Goal: Task Accomplishment & Management: Use online tool/utility

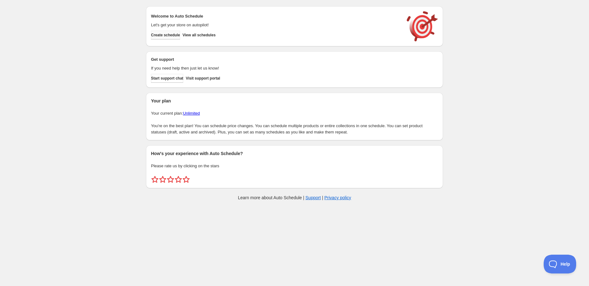
click at [159, 35] on span "Create schedule" at bounding box center [165, 35] width 29 height 5
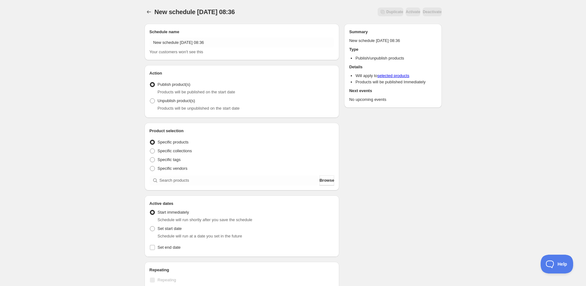
click at [261, 185] on div "Product selection Entity type Specific products Specific collections Specific t…" at bounding box center [242, 157] width 195 height 68
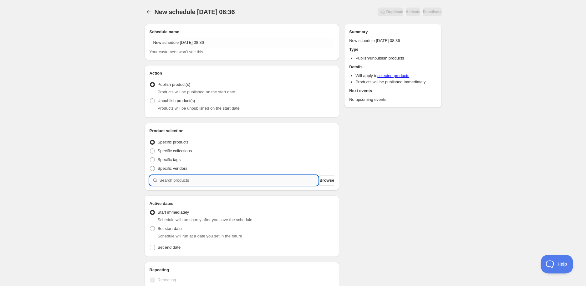
click at [261, 180] on input "search" at bounding box center [239, 180] width 159 height 10
paste input "STK008123"
type input "STK008123"
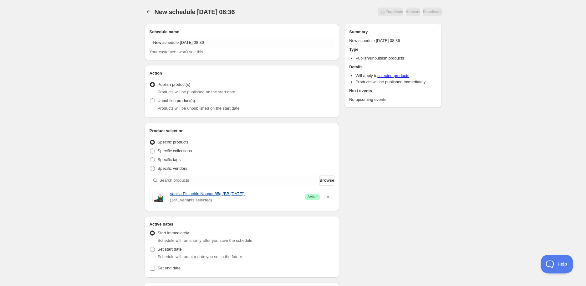
drag, startPoint x: 168, startPoint y: 194, endPoint x: 263, endPoint y: 193, distance: 95.1
click at [263, 193] on div "Vanilla Pistachio Nougat 85g (BB [DATE]) ( 1 of 1 variants selected) Success Ac…" at bounding box center [241, 197] width 179 height 13
copy link "Vanilla Pistachio Nougat 85g (BB [DATE])"
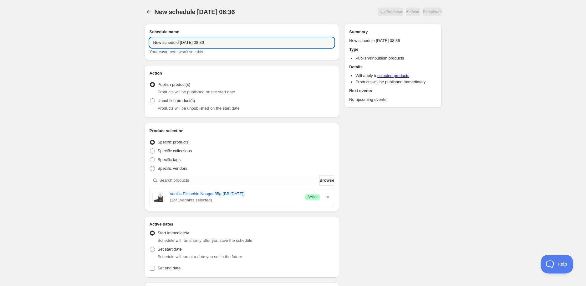
drag, startPoint x: 251, startPoint y: 41, endPoint x: -77, endPoint y: 24, distance: 328.0
click at [0, 24] on html "New schedule [DATE] 08:36. This page is ready New schedule [DATE] 08:36 Duplica…" at bounding box center [293, 143] width 586 height 286
paste input "Vanilla Pistachio Nougat 85g (BB [DATE])"
type input "Vanilla Pistachio Nougat 85g (BB [DATE])"
click at [167, 103] on span "Unpublish product(s)" at bounding box center [177, 100] width 38 height 5
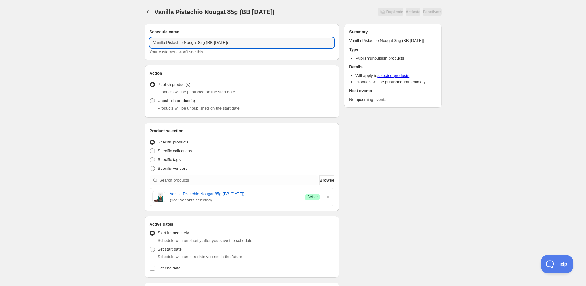
click at [150, 99] on input "Unpublish product(s)" at bounding box center [150, 98] width 0 height 0
radio input "true"
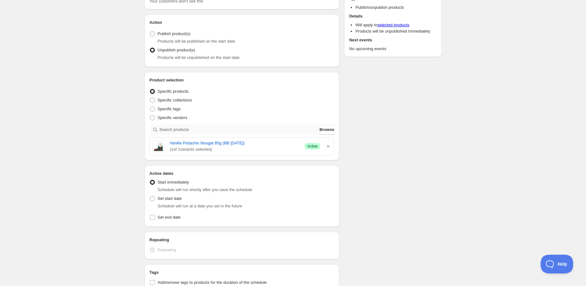
scroll to position [104, 0]
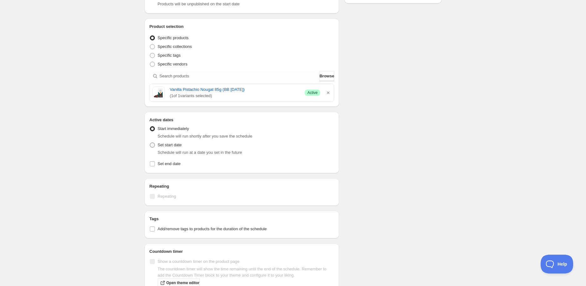
click at [164, 144] on span "Set start date" at bounding box center [170, 144] width 24 height 5
click at [150, 143] on input "Set start date" at bounding box center [150, 142] width 0 height 0
radio input "true"
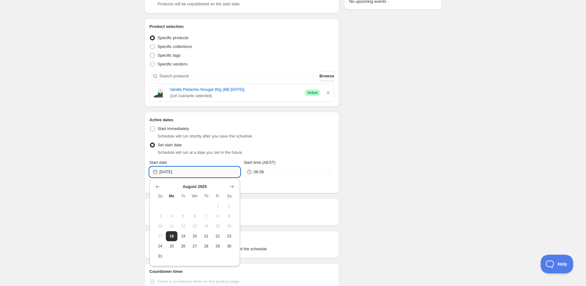
click at [186, 170] on input "[DATE]" at bounding box center [200, 172] width 80 height 10
click at [232, 187] on icon "Show next month, September 2025" at bounding box center [232, 186] width 6 height 6
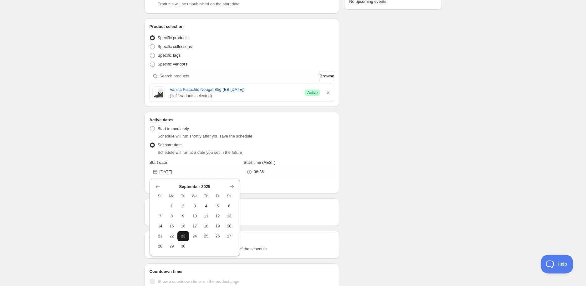
click at [185, 238] on button "23" at bounding box center [183, 236] width 12 height 10
type input "[DATE]"
click at [276, 178] on div "Active Date Type Start immediately Schedule will run shortly after you save the…" at bounding box center [242, 155] width 185 height 65
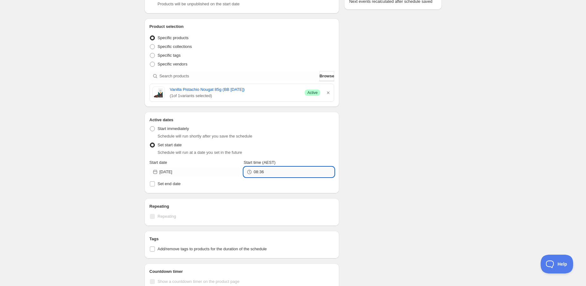
click at [273, 173] on input "08:36" at bounding box center [294, 172] width 80 height 10
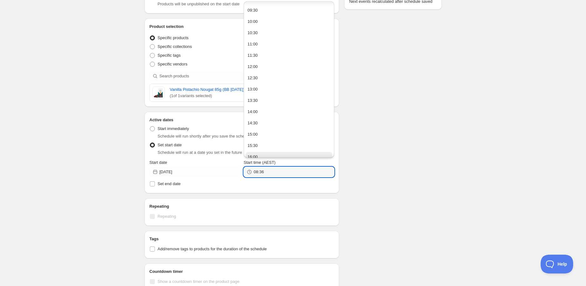
scroll to position [278, 0]
click at [255, 45] on div "14:00" at bounding box center [252, 46] width 10 height 6
type input "14:00"
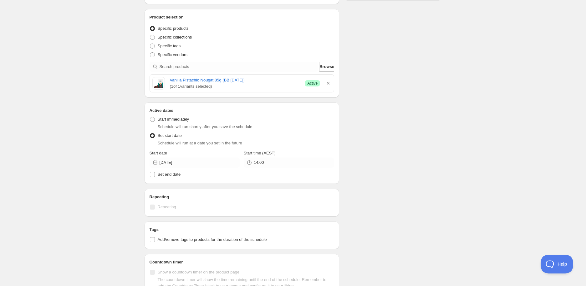
scroll to position [229, 0]
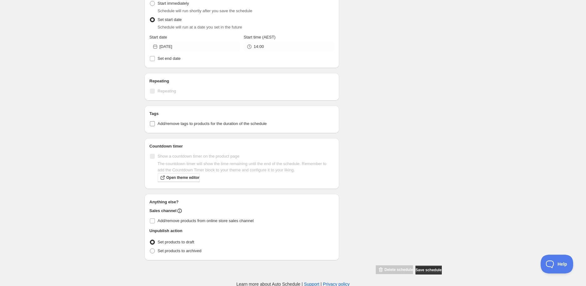
click at [187, 121] on span "Add/remove tags to products for the duration of the schedule" at bounding box center [212, 123] width 109 height 5
click at [155, 121] on input "Add/remove tags to products for the duration of the schedule" at bounding box center [152, 123] width 5 height 5
checkbox input "true"
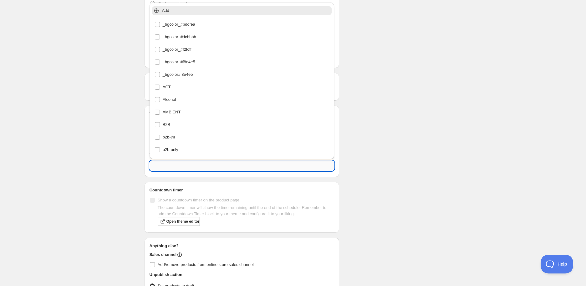
click at [166, 165] on input "text" at bounding box center [242, 165] width 185 height 10
type input "w"
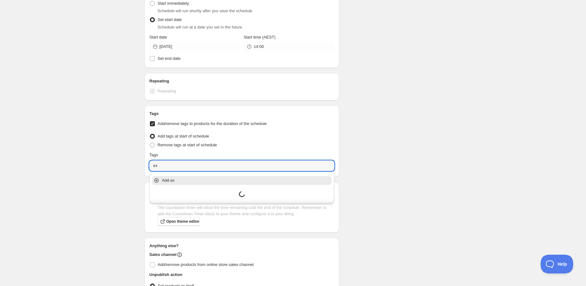
type input "e"
click at [178, 180] on p "Add EXP Draft" at bounding box center [246, 180] width 169 height 6
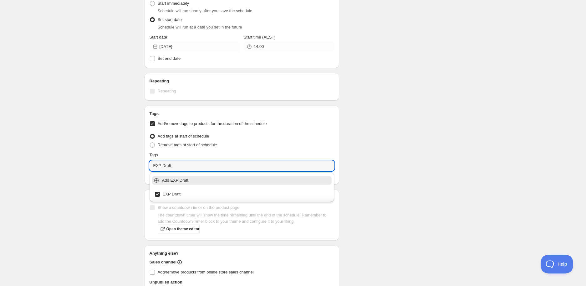
type input "EXP Draft"
click at [352, 133] on div "Schedule name Vanilla Pistachio Nougat 85g (BB [DATE]) Your customers won't see…" at bounding box center [291, 57] width 302 height 536
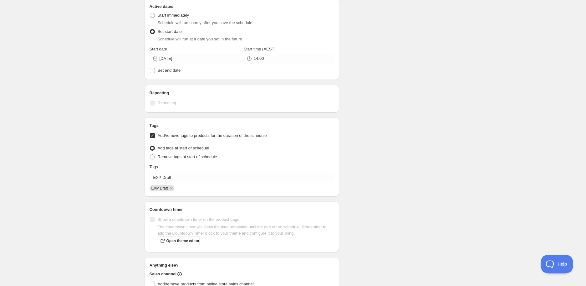
scroll to position [281, 0]
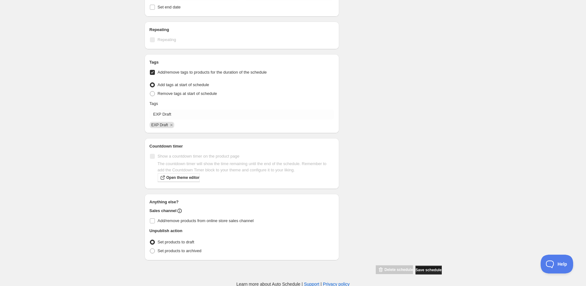
click at [440, 271] on button "Save schedule" at bounding box center [428, 269] width 26 height 9
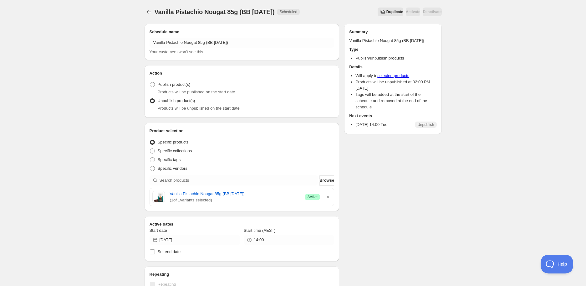
drag, startPoint x: 156, startPoint y: 11, endPoint x: 142, endPoint y: 13, distance: 14.6
click at [156, 11] on span "Vanilla Pistachio Nougat 85g (BB [DATE])" at bounding box center [215, 11] width 120 height 7
click at [154, 11] on div at bounding box center [150, 12] width 10 height 9
click at [148, 12] on icon "Schedules" at bounding box center [149, 12] width 6 height 6
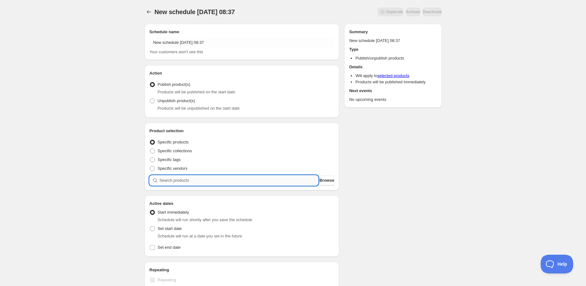
click at [202, 184] on input "search" at bounding box center [239, 180] width 159 height 10
paste input "search"
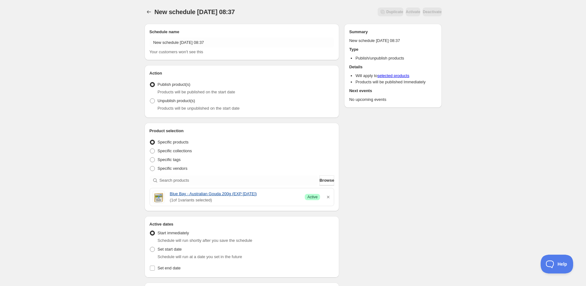
drag, startPoint x: 169, startPoint y: 193, endPoint x: 263, endPoint y: 191, distance: 94.5
click at [263, 191] on div "Blue Bay - Australian Gouda 200g (EXP [DATE]) ( 1 of 1 variants selected) Succe…" at bounding box center [241, 197] width 179 height 13
copy link "Blue Bay - Australian Gouda 200g (EXP [DATE])"
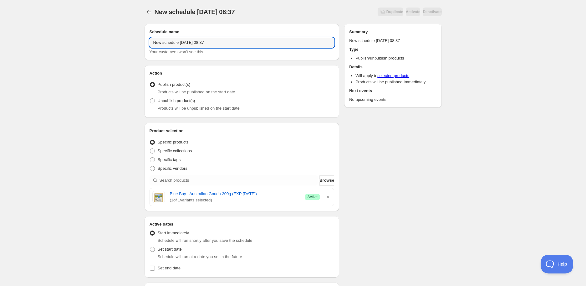
drag, startPoint x: 225, startPoint y: 42, endPoint x: 54, endPoint y: 40, distance: 170.8
click at [54, 40] on div "New schedule [DATE] 08:37. This page is ready New schedule [DATE] 08:37 Duplica…" at bounding box center [293, 248] width 586 height 497
paste input "Blue Bay - Australian Gouda 200g (EXP [DATE])"
type input "Blue Bay - Australian Gouda 200g (EXP [DATE])"
click at [165, 99] on span "Unpublish product(s)" at bounding box center [177, 100] width 38 height 5
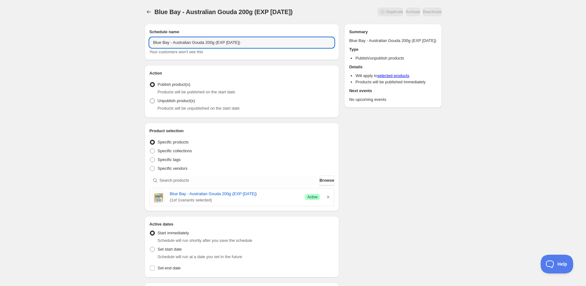
click at [150, 99] on input "Unpublish product(s)" at bounding box center [150, 98] width 0 height 0
radio input "true"
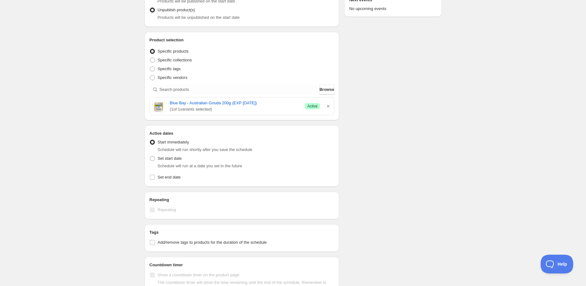
scroll to position [139, 0]
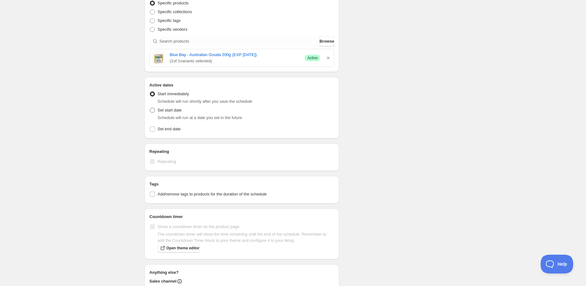
click at [158, 109] on span "Set start date" at bounding box center [170, 110] width 24 height 5
click at [150, 108] on input "Set start date" at bounding box center [150, 108] width 0 height 0
radio input "true"
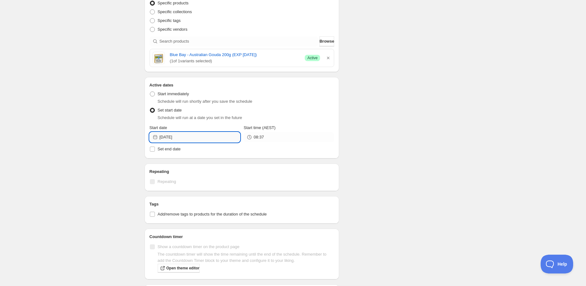
click at [182, 140] on input "[DATE]" at bounding box center [200, 137] width 80 height 10
click at [233, 200] on button "23" at bounding box center [229, 201] width 12 height 10
type input "[DATE]"
click at [267, 136] on input "08:37" at bounding box center [294, 137] width 80 height 10
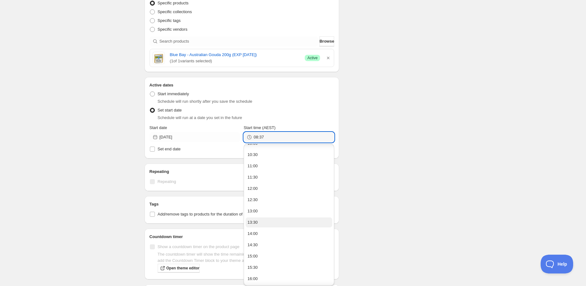
scroll to position [243, 0]
click at [272, 225] on button "14:00" at bounding box center [289, 223] width 87 height 10
type input "14:00"
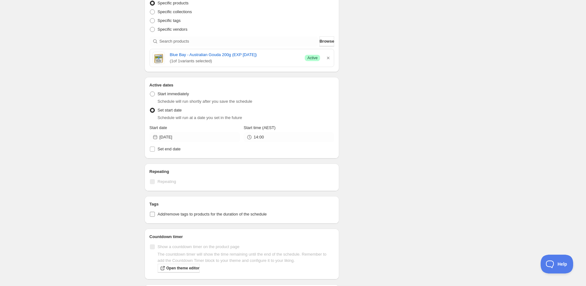
click at [169, 211] on span "Add/remove tags to products for the duration of the schedule" at bounding box center [212, 213] width 109 height 5
click at [155, 211] on input "Add/remove tags to products for the duration of the schedule" at bounding box center [152, 213] width 5 height 5
checkbox input "true"
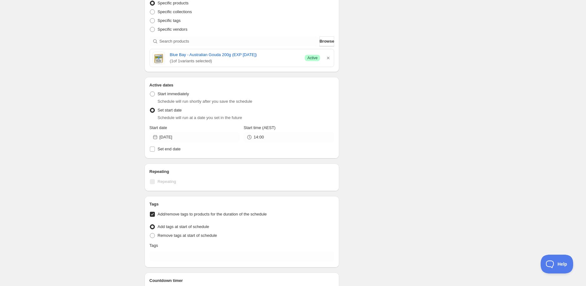
click at [190, 247] on div "Tags" at bounding box center [242, 245] width 185 height 6
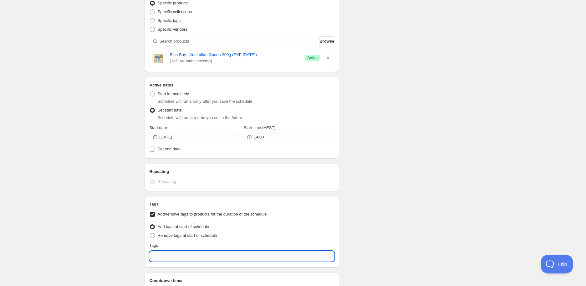
click at [193, 258] on input "text" at bounding box center [242, 256] width 185 height 10
click at [177, 229] on div "EXP Draft" at bounding box center [242, 228] width 175 height 9
type input "EXP Draft"
checkbox input "true"
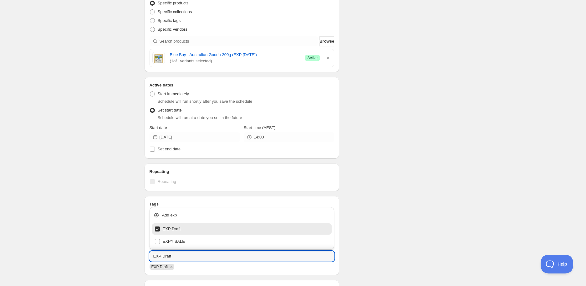
type input "EXP Draft"
click at [420, 120] on div "Schedule name Blue Bay - Australian Gouda 200g (EXP [DATE]) Your customers won'…" at bounding box center [291, 148] width 302 height 536
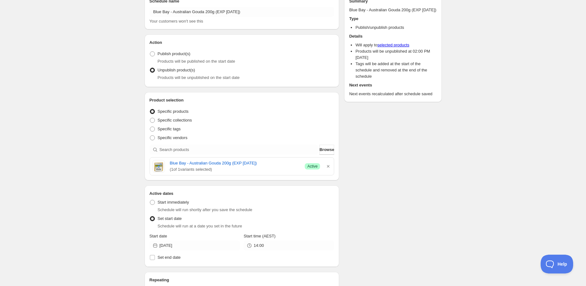
scroll to position [3, 0]
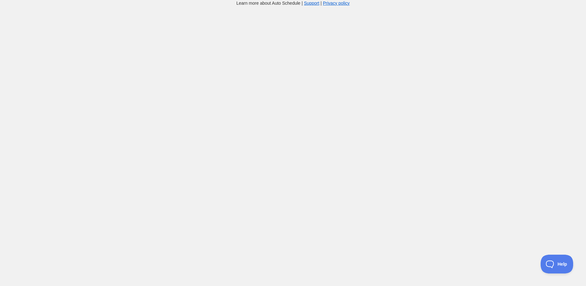
scroll to position [3, 0]
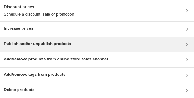
click at [55, 48] on div "Publish and/or unpublish products" at bounding box center [37, 45] width 67 height 8
click at [41, 46] on h3 "Publish and/or unpublish products" at bounding box center [37, 44] width 67 height 6
